Goal: Information Seeking & Learning: Learn about a topic

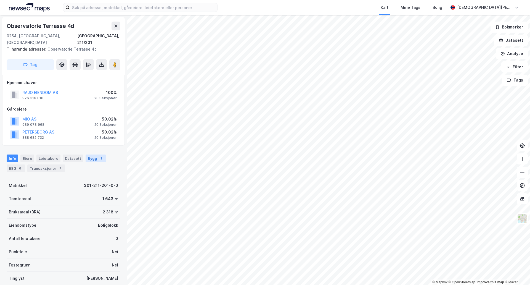
click at [98, 155] on div "1" at bounding box center [101, 158] width 6 height 6
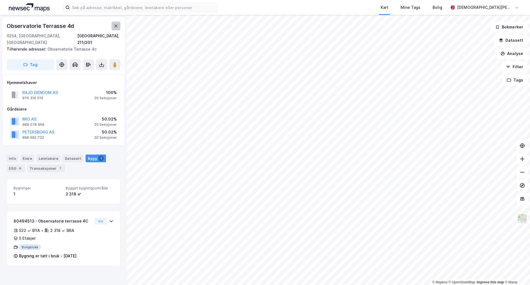
click at [118, 27] on button at bounding box center [116, 26] width 9 height 9
click at [164, 4] on input at bounding box center [143, 7] width 147 height 8
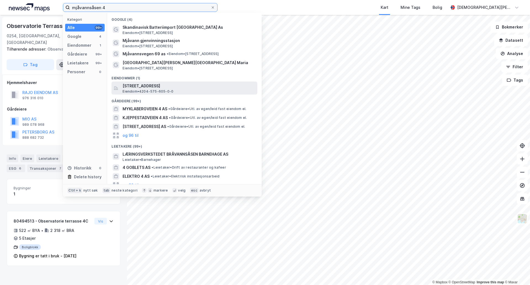
type input "mjåvannsåsen 4"
click at [189, 87] on span "[STREET_ADDRESS]" at bounding box center [189, 86] width 133 height 7
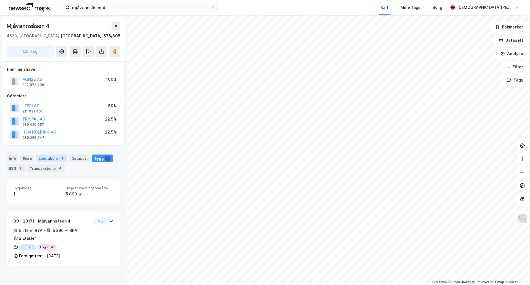
click at [52, 160] on div "Leietakere 1" at bounding box center [51, 158] width 31 height 8
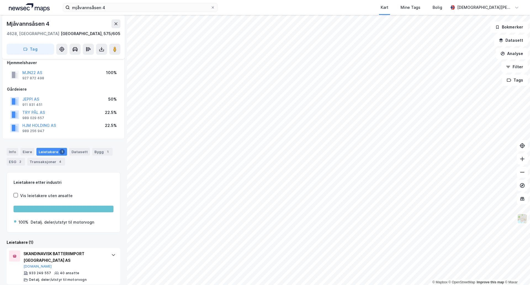
scroll to position [13, 0]
